Goal: Information Seeking & Learning: Learn about a topic

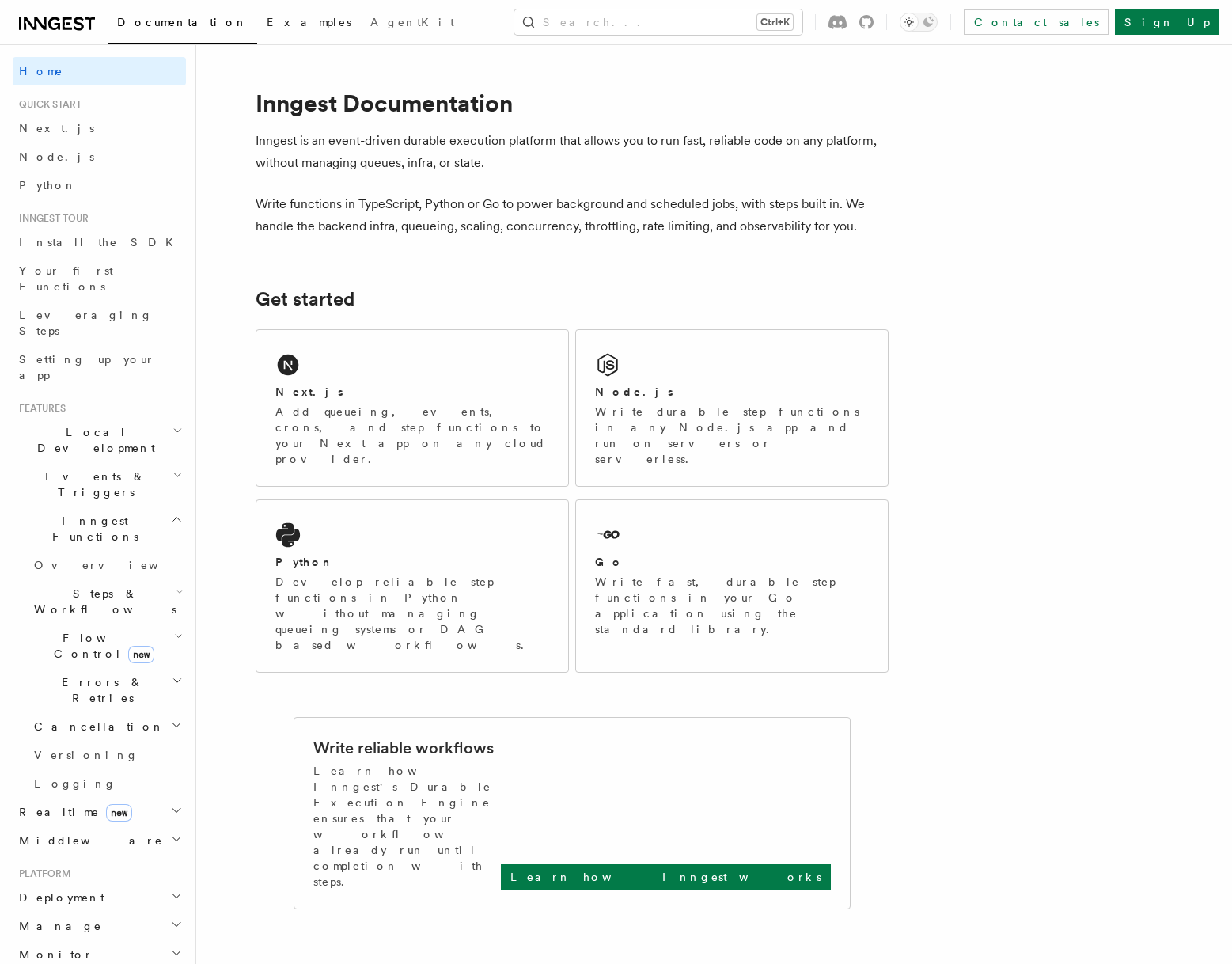
click at [267, 20] on span "Examples" at bounding box center [309, 22] width 85 height 12
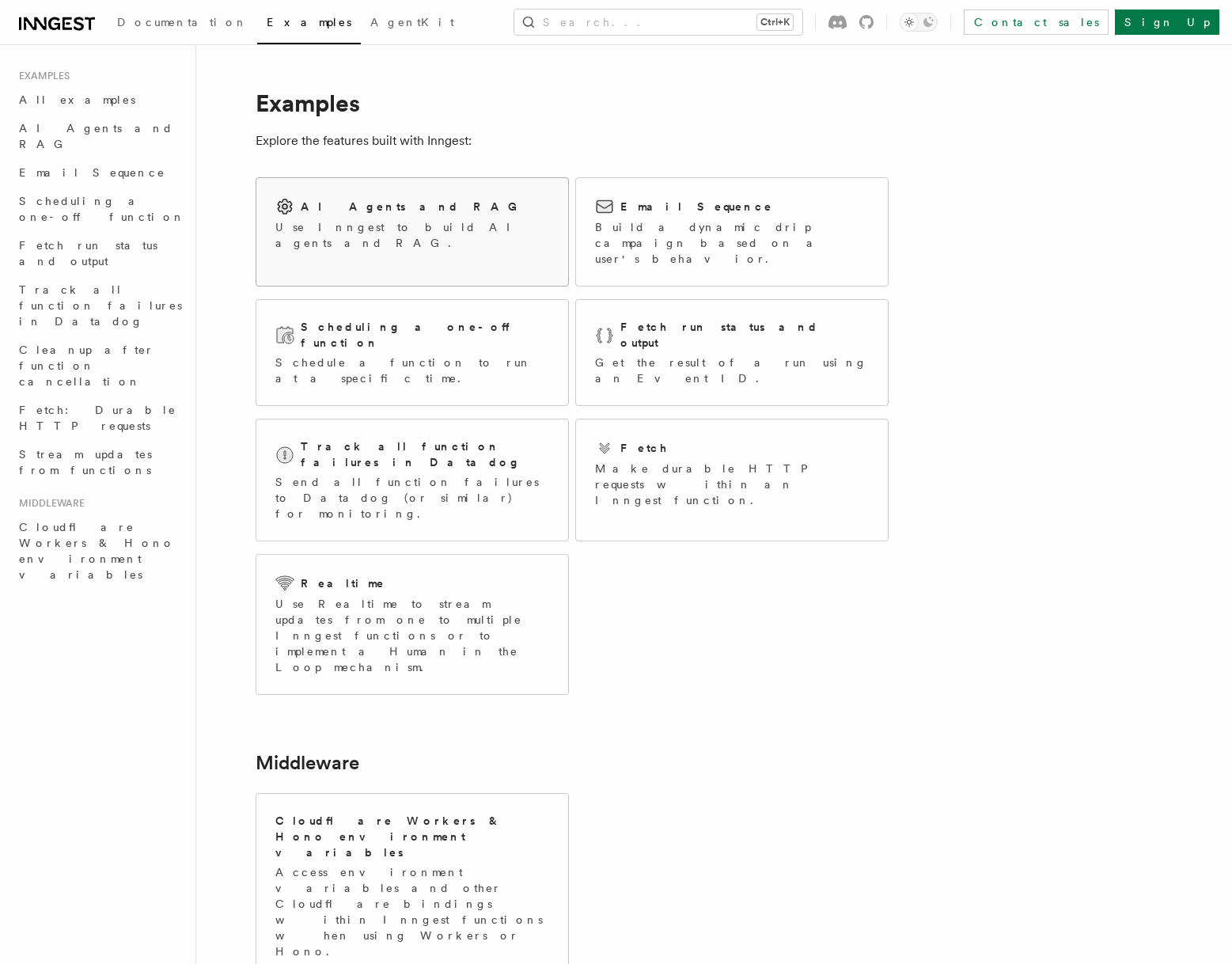
click at [365, 205] on h2 "AI Agents and RAG" at bounding box center [413, 206] width 225 height 16
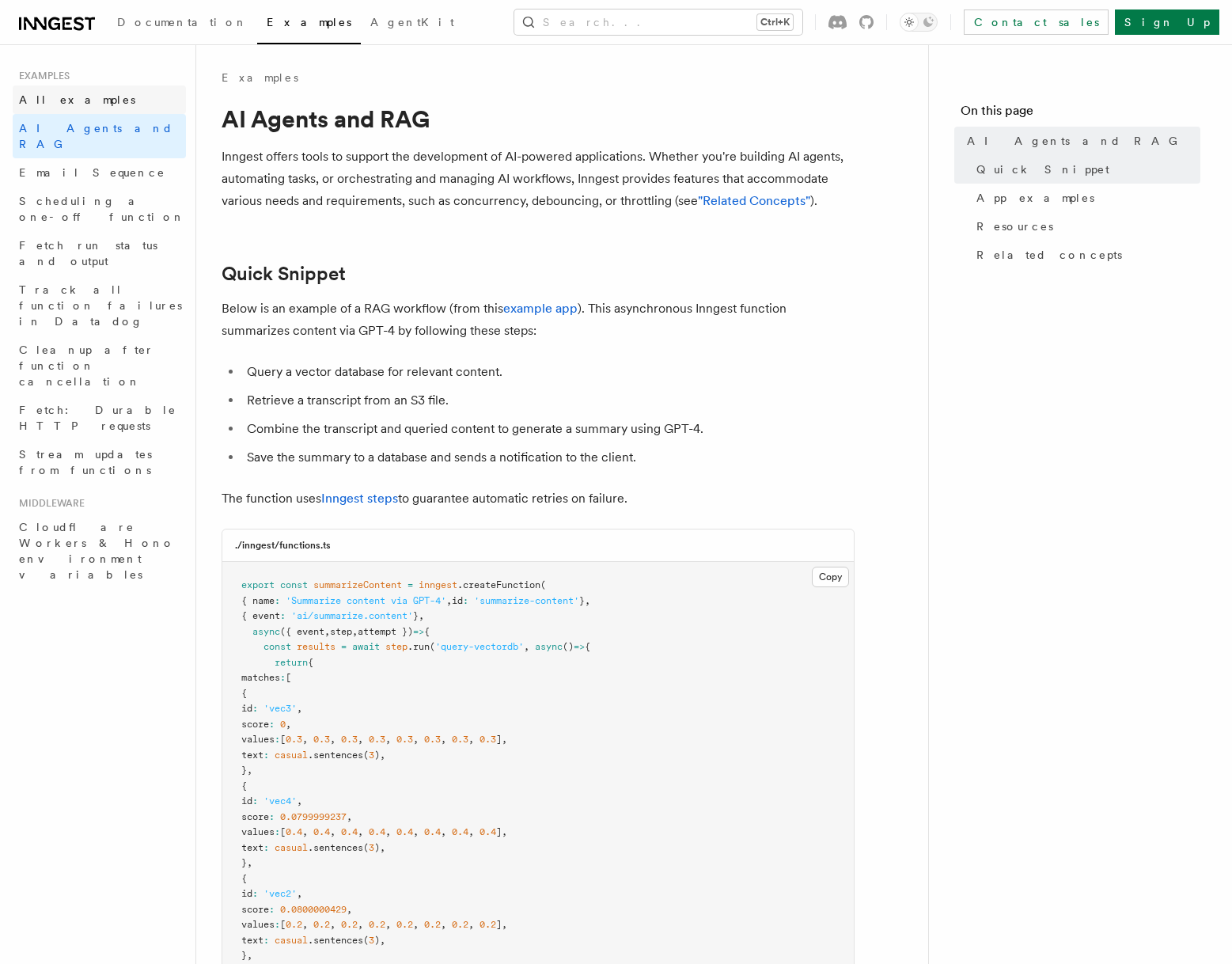
click at [57, 95] on span "All examples" at bounding box center [77, 99] width 116 height 12
click at [131, 21] on span "Documentation" at bounding box center [182, 22] width 131 height 12
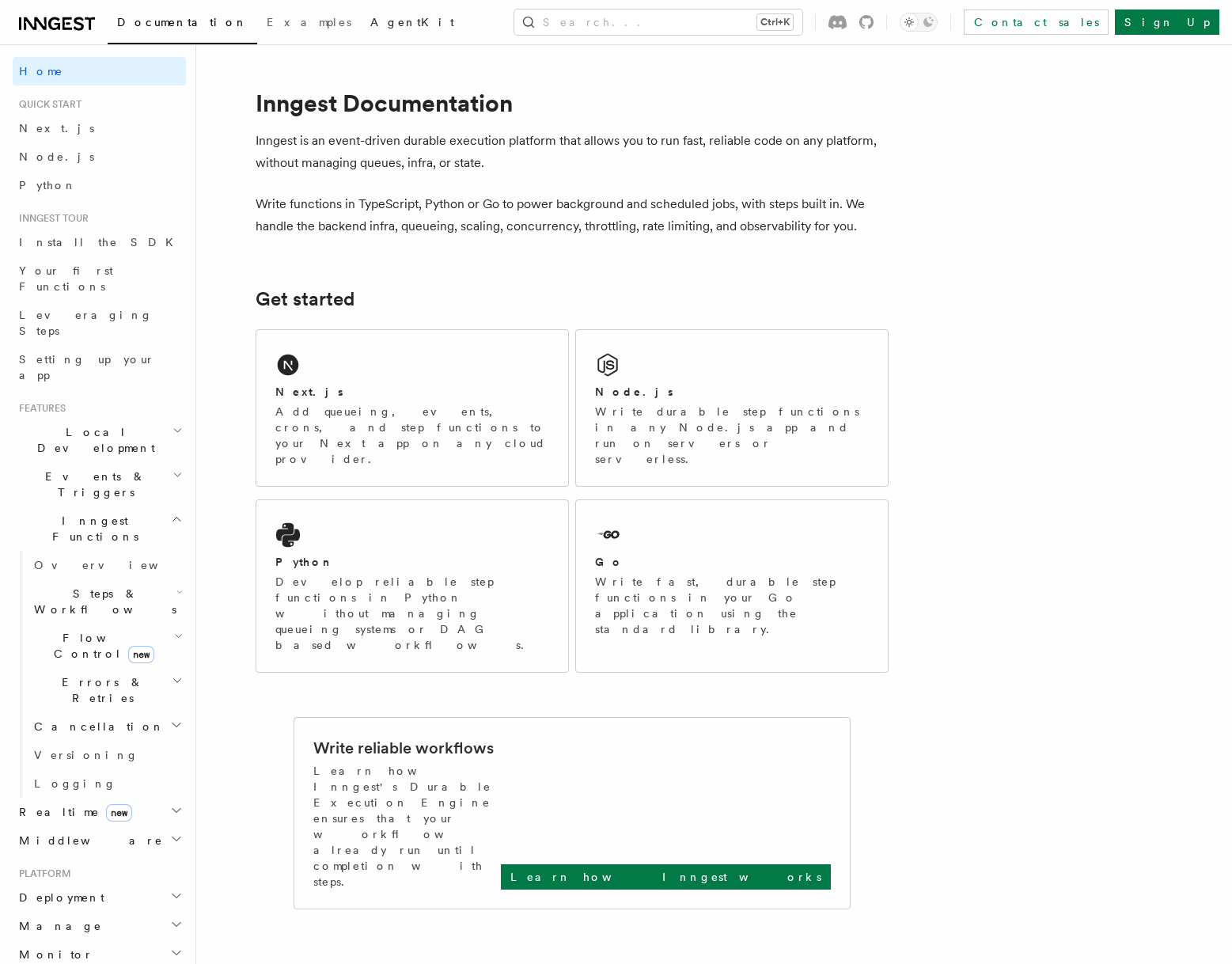
click at [370, 23] on span "AgentKit" at bounding box center [412, 22] width 84 height 12
click at [63, 630] on span "Flow Control new" at bounding box center [100, 646] width 147 height 31
click at [85, 676] on span "Overview" at bounding box center [130, 682] width 163 height 12
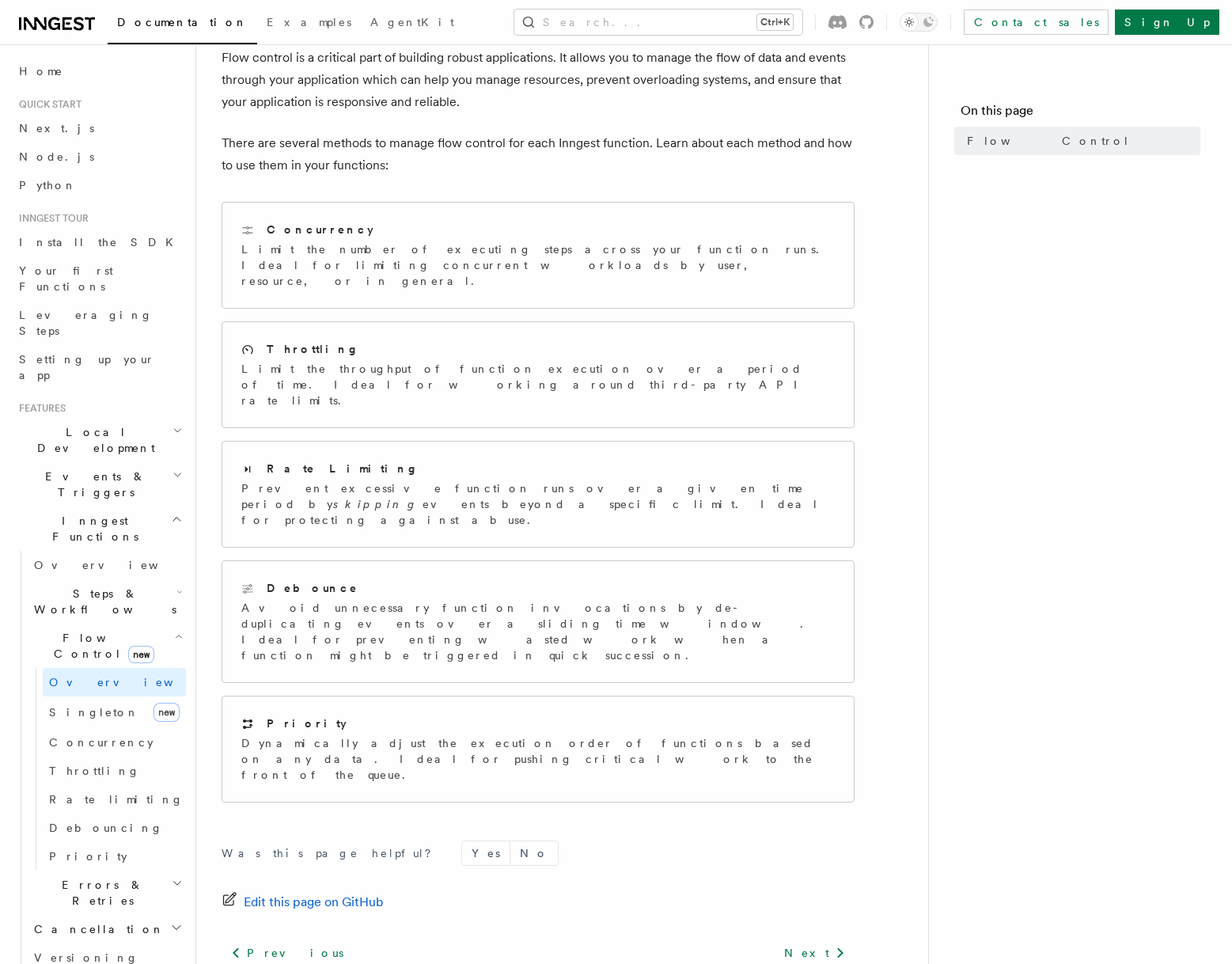
scroll to position [128, 0]
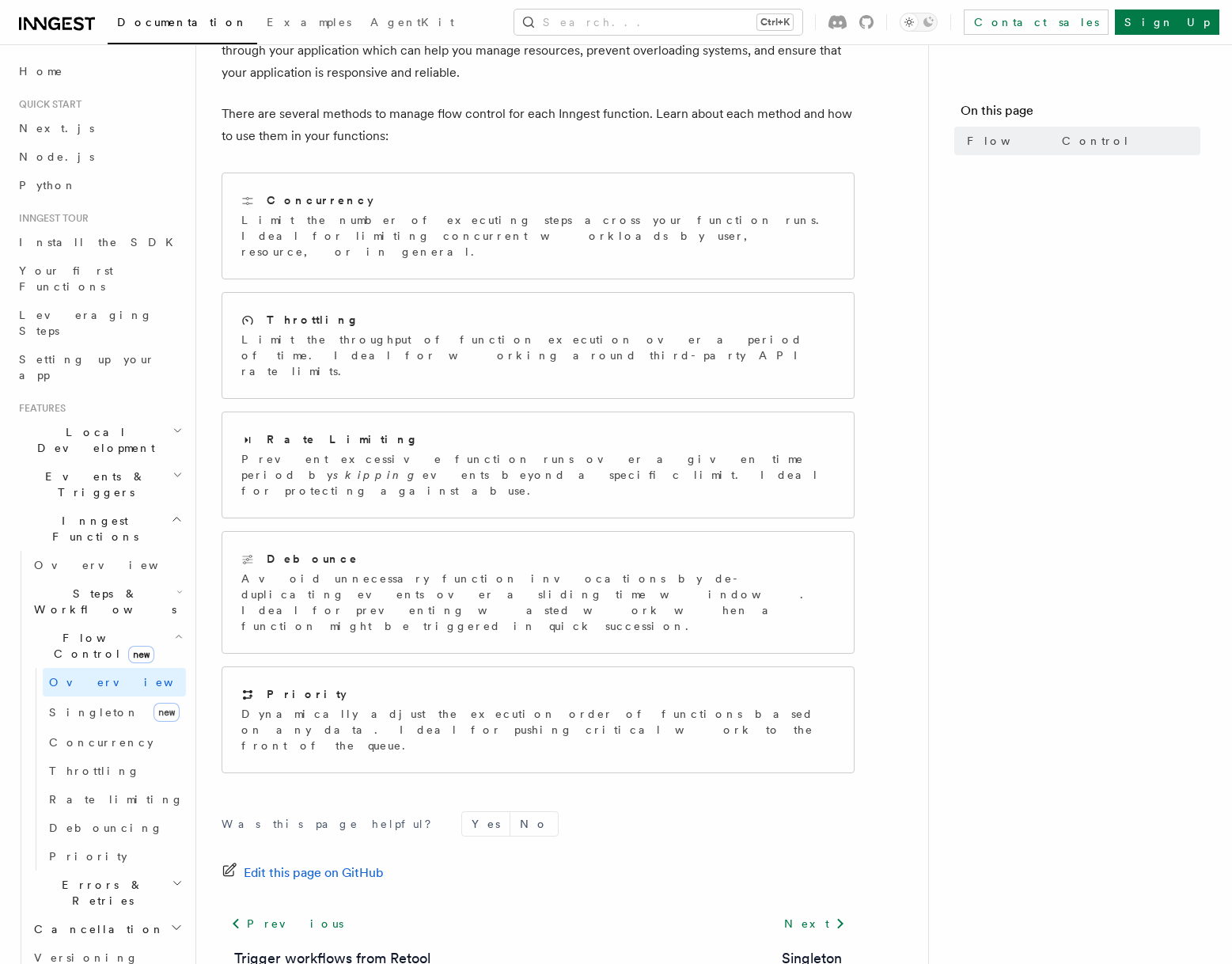
click at [75, 586] on span "Steps & Workflows" at bounding box center [102, 602] width 149 height 31
click at [75, 632] on span "Overview" at bounding box center [130, 637] width 163 height 12
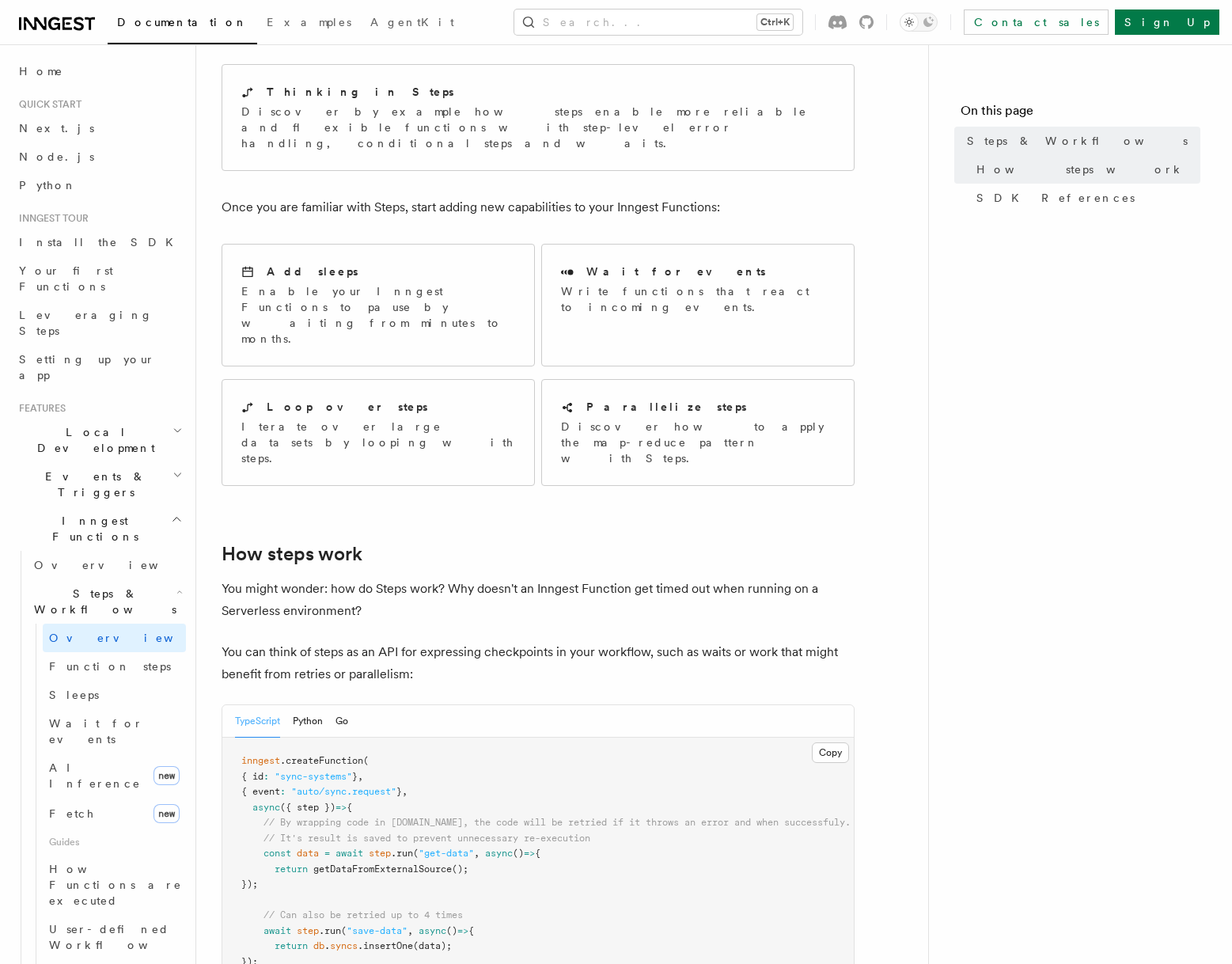
scroll to position [155, 0]
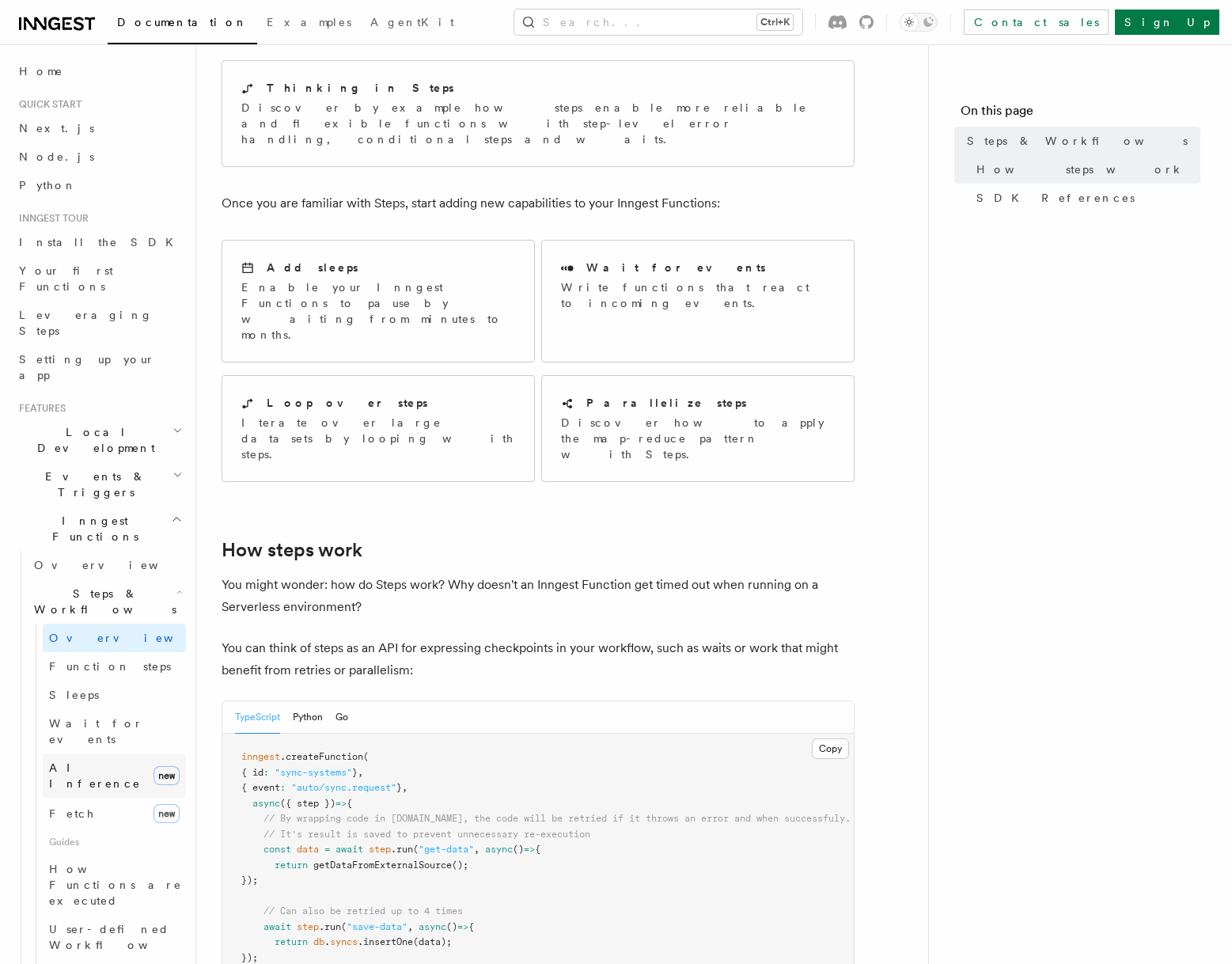
click at [99, 762] on span "AI Inference" at bounding box center [94, 776] width 92 height 28
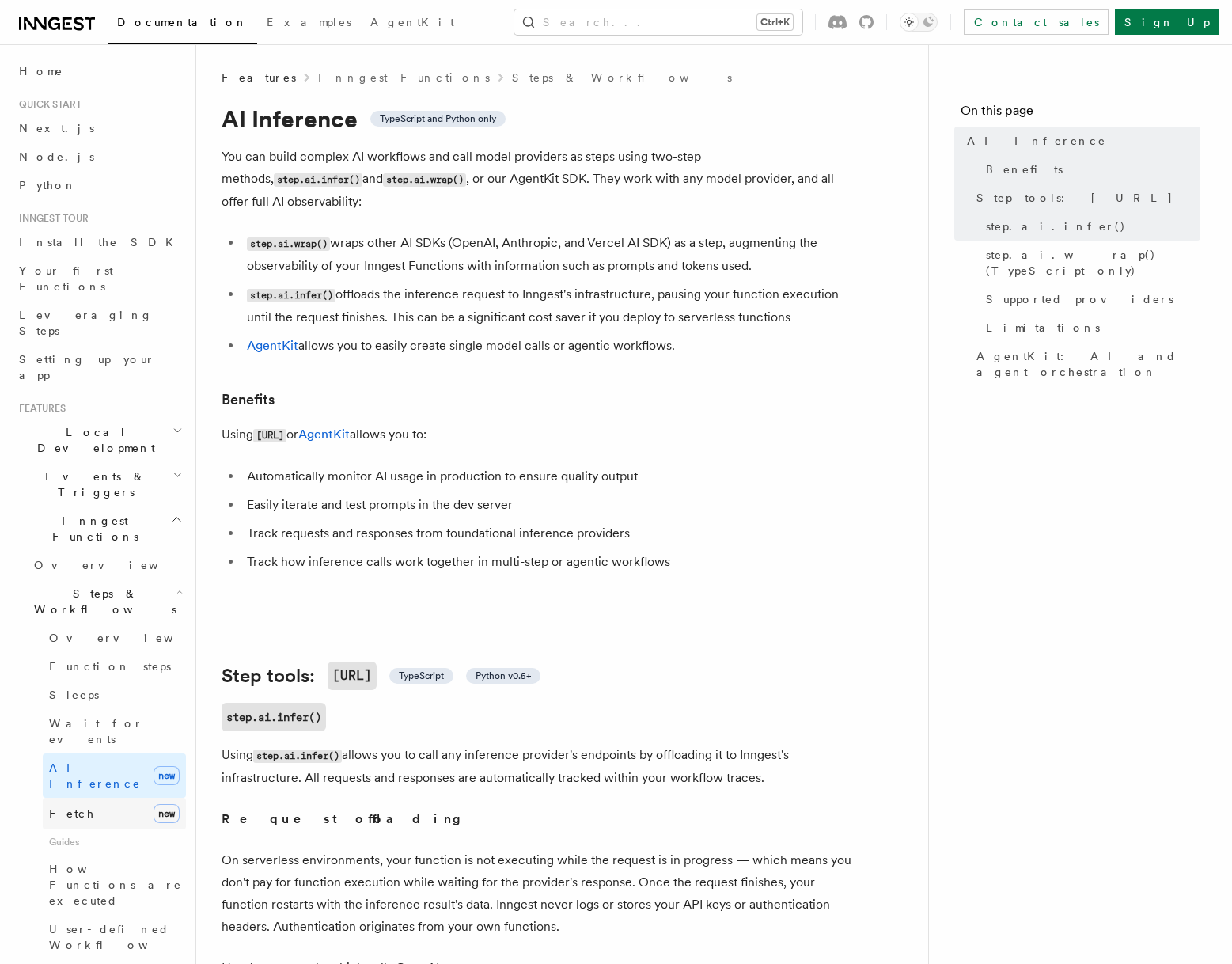
click at [77, 807] on span "Fetch" at bounding box center [71, 813] width 46 height 12
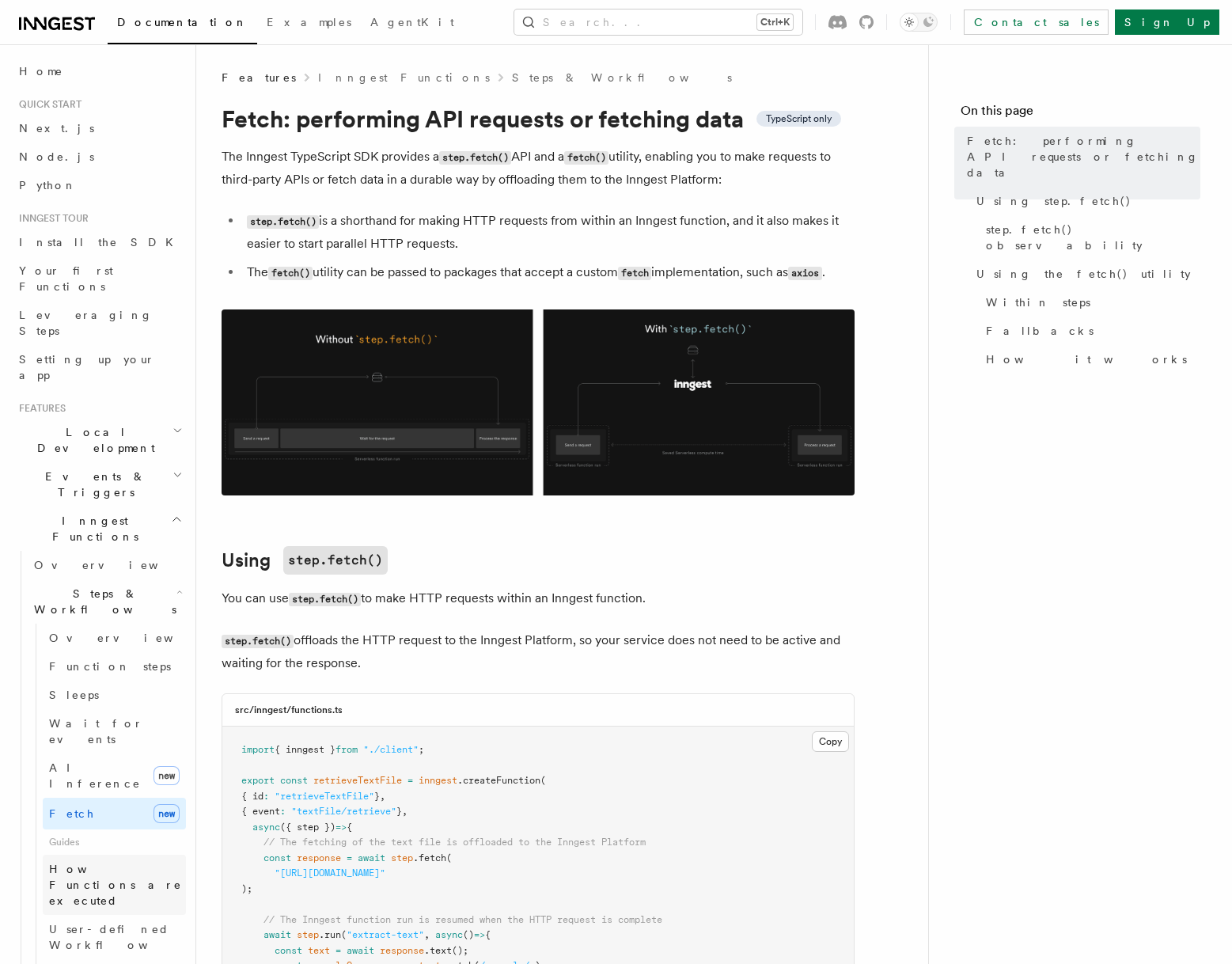
click at [97, 861] on span "How Functions are executed" at bounding box center [117, 884] width 137 height 47
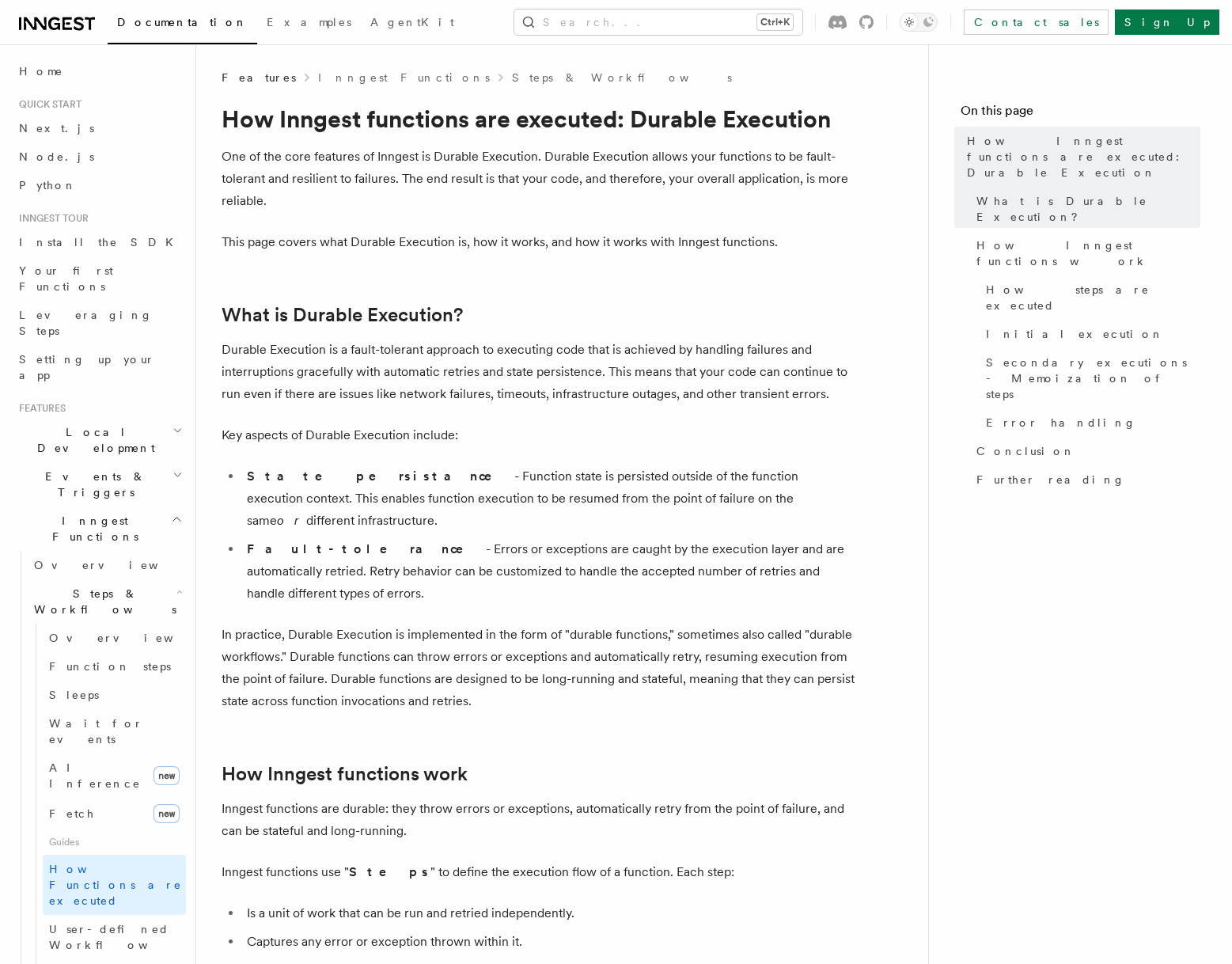
click at [818, 798] on p "Inngest functions are durable: they throw errors or exceptions, automatically r…" at bounding box center [538, 820] width 633 height 44
